Goal: Transaction & Acquisition: Purchase product/service

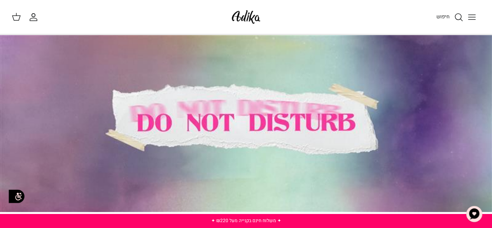
click at [474, 20] on icon "Toggle menu" at bounding box center [471, 16] width 9 height 9
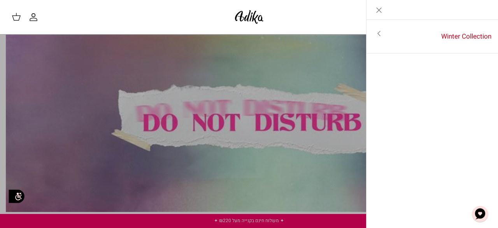
click at [375, 32] on icon "Toggle menu" at bounding box center [378, 33] width 9 height 9
click at [429, 39] on link "לכל הפריטים" at bounding box center [432, 34] width 124 height 19
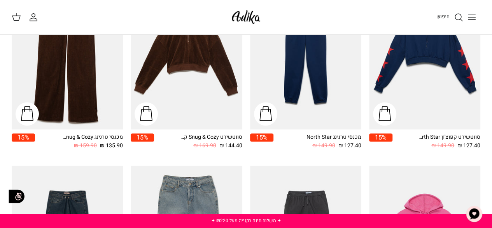
scroll to position [516, 0]
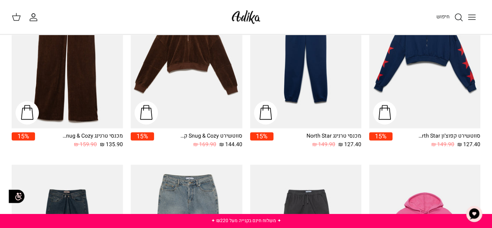
click at [171, 134] on link "סווטשירט Snug & Cozy קרופ 144.40 ₪ 169.90 ₪" at bounding box center [198, 140] width 88 height 17
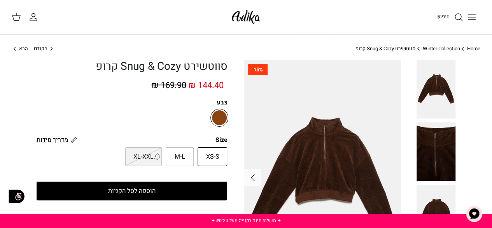
click at [209, 158] on span "XS-S" at bounding box center [212, 157] width 13 height 10
click at [225, 149] on input "XS-S" at bounding box center [227, 146] width 5 height 5
click at [181, 158] on span "M-L" at bounding box center [180, 157] width 11 height 10
click at [225, 149] on input "M-L" at bounding box center [227, 146] width 5 height 5
radio input "true"
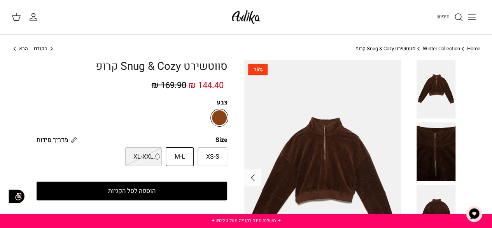
click at [136, 191] on button "הוספה לסל הקניות" at bounding box center [132, 190] width 191 height 19
click at [480, 14] on button "Toggle menu" at bounding box center [471, 17] width 17 height 17
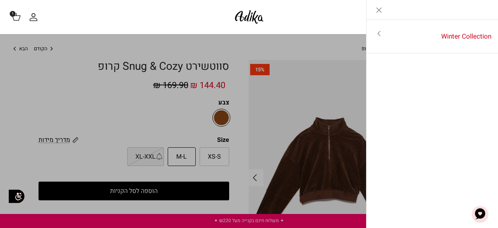
click at [383, 39] on link "Toggle menu" at bounding box center [379, 34] width 25 height 18
click at [446, 36] on link "לכל הפריטים" at bounding box center [432, 34] width 124 height 19
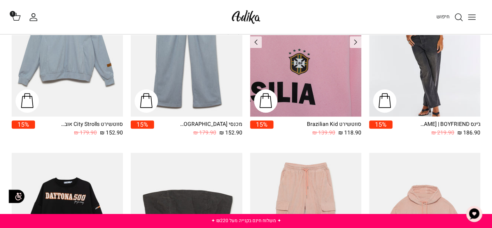
scroll to position [158, 0]
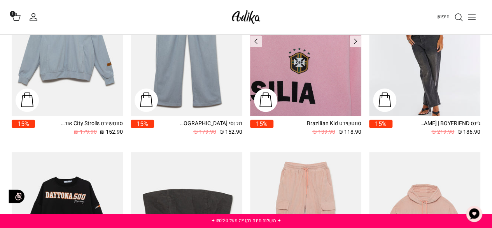
click at [324, 75] on img "סווטשירט Brazilian Kid" at bounding box center [305, 41] width 111 height 149
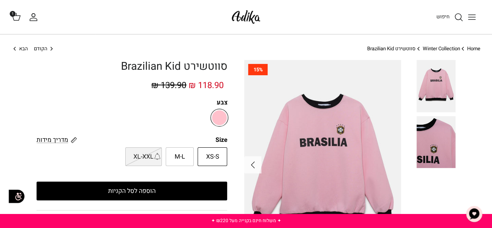
drag, startPoint x: 213, startPoint y: 150, endPoint x: 212, endPoint y: 155, distance: 5.3
click at [212, 155] on label "XS-S" at bounding box center [213, 156] width 30 height 19
click at [225, 149] on input "XS-S" at bounding box center [227, 146] width 5 height 5
click at [212, 155] on span "XS-S" at bounding box center [212, 157] width 13 height 10
click at [225, 149] on input "XS-S" at bounding box center [227, 146] width 5 height 5
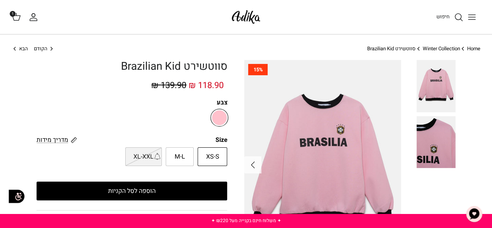
click at [218, 154] on span "XS-S" at bounding box center [212, 157] width 13 height 10
click at [225, 149] on input "XS-S" at bounding box center [227, 146] width 5 height 5
click at [218, 154] on span "XS-S" at bounding box center [212, 157] width 13 height 10
click at [225, 149] on input "XS-S" at bounding box center [227, 146] width 5 height 5
click at [218, 154] on span "XS-S" at bounding box center [212, 157] width 13 height 10
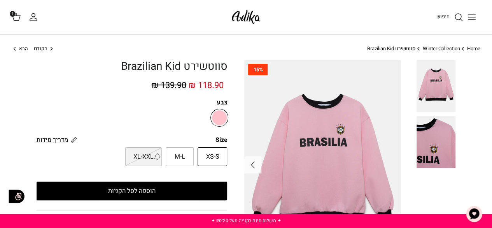
click at [225, 149] on input "XS-S" at bounding box center [227, 146] width 5 height 5
click at [209, 160] on span "XS-S" at bounding box center [212, 157] width 13 height 10
click at [225, 149] on input "XS-S" at bounding box center [227, 146] width 5 height 5
click at [209, 160] on span "XS-S" at bounding box center [212, 157] width 13 height 10
click at [225, 149] on input "XS-S" at bounding box center [227, 146] width 5 height 5
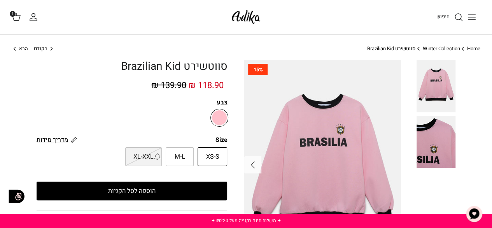
click at [194, 108] on div "צבע" at bounding box center [132, 111] width 191 height 27
click at [175, 155] on span "M-L" at bounding box center [180, 157] width 11 height 10
click at [225, 149] on input "M-L" at bounding box center [227, 146] width 5 height 5
radio input "true"
click at [213, 156] on span "XS-S" at bounding box center [212, 157] width 13 height 10
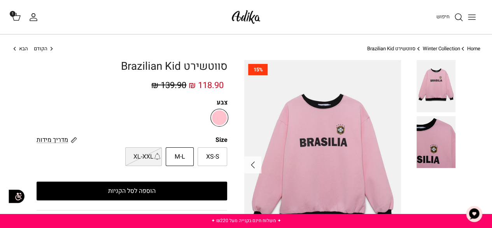
click at [225, 149] on input "XS-S" at bounding box center [227, 146] width 5 height 5
radio input "true"
click at [140, 156] on span "XL-XXL" at bounding box center [143, 157] width 20 height 10
click at [225, 149] on input "XL-XXL" at bounding box center [227, 146] width 5 height 5
radio input "true"
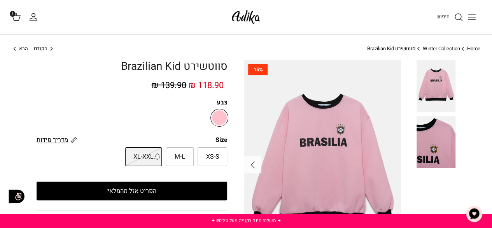
click at [61, 140] on span "מדריך מידות" at bounding box center [53, 139] width 32 height 9
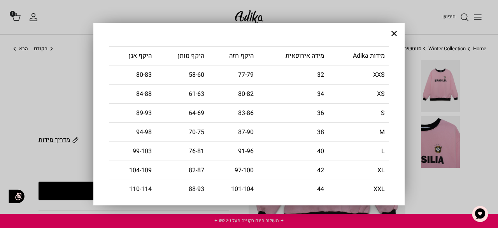
click at [400, 39] on button "Close" at bounding box center [394, 33] width 21 height 21
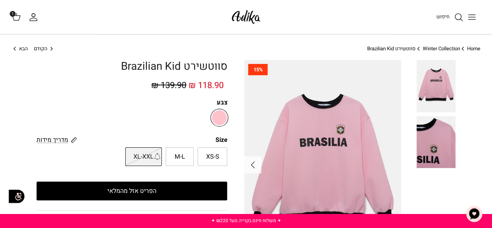
click at [381, 45] on link "סווטשירט Brazilian Kid" at bounding box center [391, 48] width 48 height 7
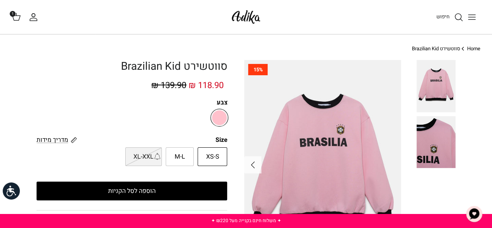
click at [474, 18] on icon "Toggle menu" at bounding box center [471, 16] width 9 height 9
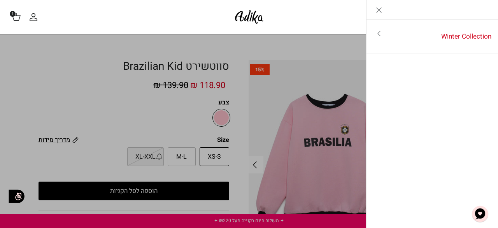
click at [288, 78] on link "Toggle menu" at bounding box center [249, 114] width 498 height 228
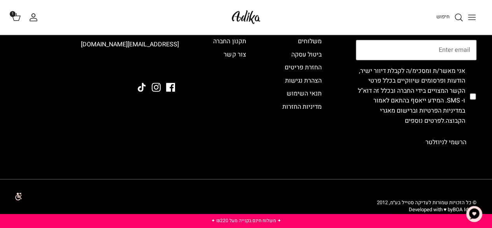
scroll to position [446, 0]
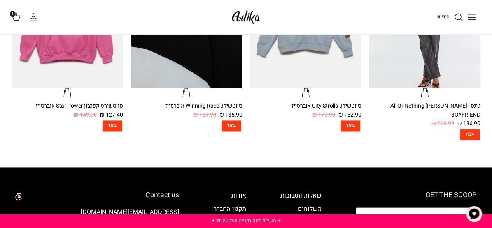
click at [214, 67] on img "סווטשירט Winning Race אוברסייז" at bounding box center [186, 13] width 111 height 149
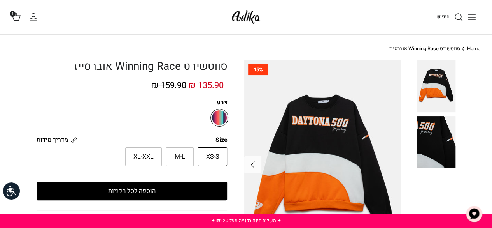
click at [171, 147] on label "M-L" at bounding box center [180, 156] width 28 height 19
click at [225, 147] on input "M-L" at bounding box center [227, 146] width 5 height 5
radio input "true"
click at [137, 186] on button "הוספה לסל הקניות" at bounding box center [132, 190] width 191 height 19
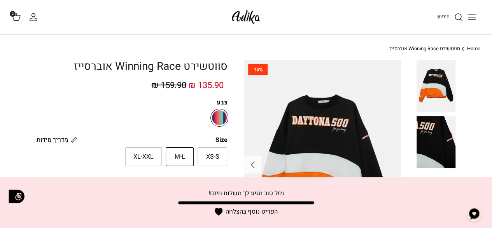
click at [235, 134] on div "Left Right 15% סווטשירט Winning Race אוברסייז 135.90 ₪ 159.90 ₪ צבע" at bounding box center [246, 204] width 492 height 289
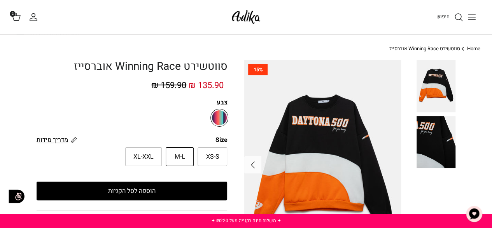
click at [15, 17] on icon at bounding box center [16, 16] width 9 height 9
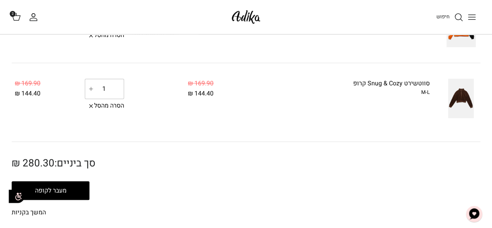
scroll to position [113, 0]
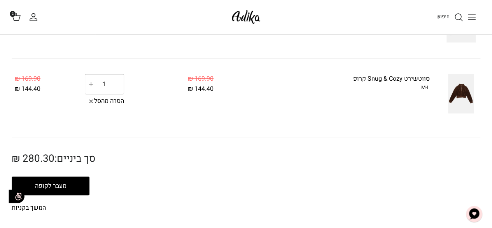
click at [89, 82] on icon "Plus" at bounding box center [91, 84] width 6 height 6
type input "2"
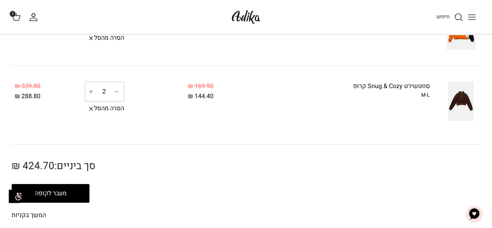
scroll to position [105, 0]
click at [118, 90] on icon "Minus" at bounding box center [117, 92] width 6 height 6
type input "1"
click at [91, 92] on icon "Plus" at bounding box center [91, 92] width 6 height 6
type input "2"
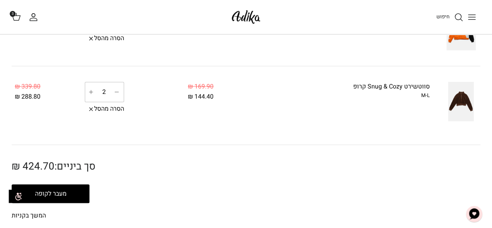
click at [54, 193] on button "מעבר לקופה" at bounding box center [51, 193] width 78 height 19
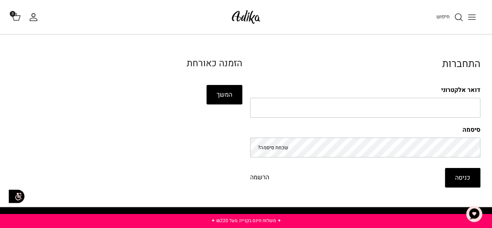
click at [220, 67] on h3 "הזמנה כאורחת" at bounding box center [127, 63] width 231 height 11
